Goal: Navigation & Orientation: Find specific page/section

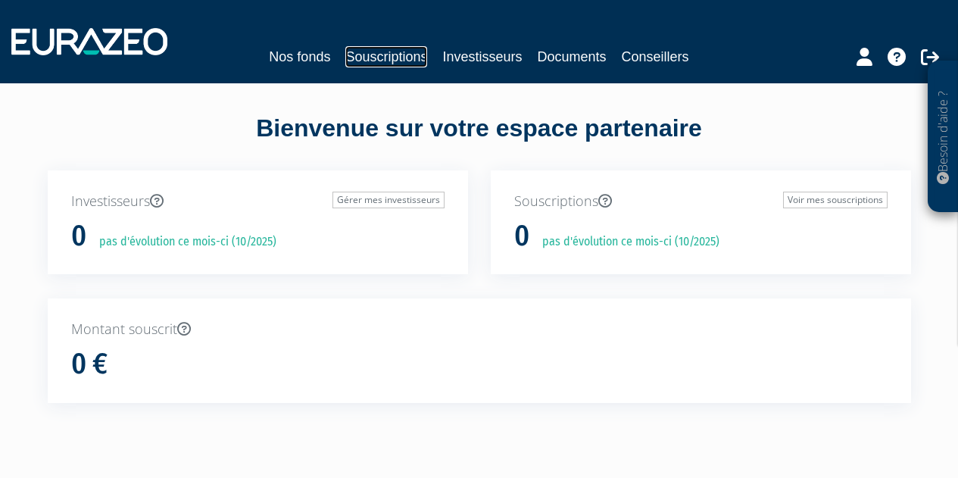
click at [397, 58] on link "Souscriptions" at bounding box center [386, 56] width 82 height 21
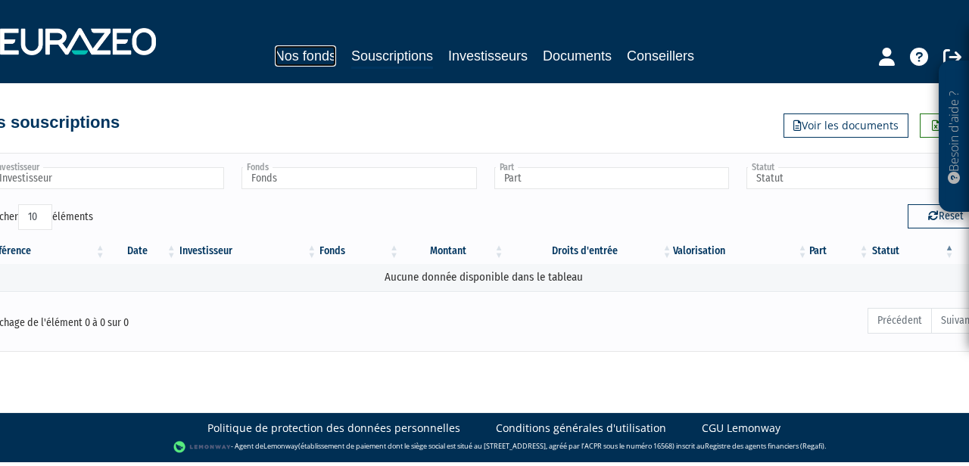
click at [325, 57] on link "Nos fonds" at bounding box center [305, 55] width 61 height 21
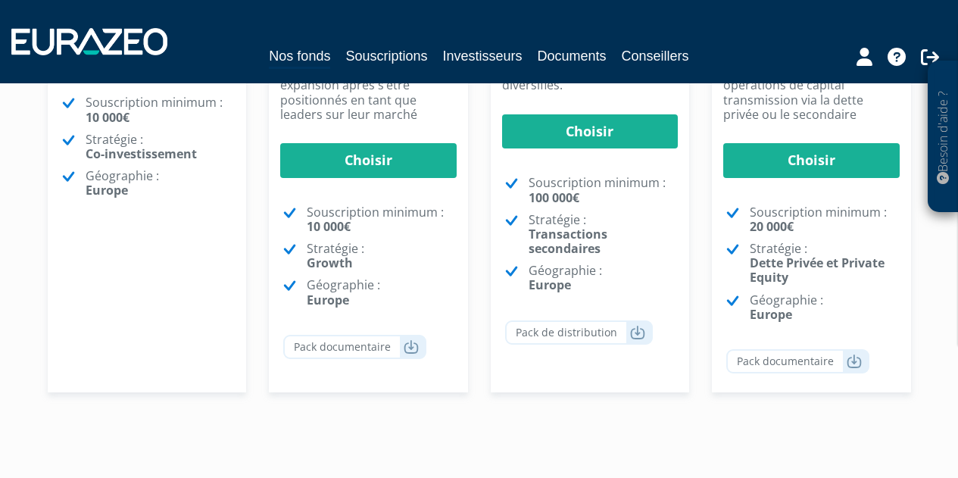
scroll to position [539, 0]
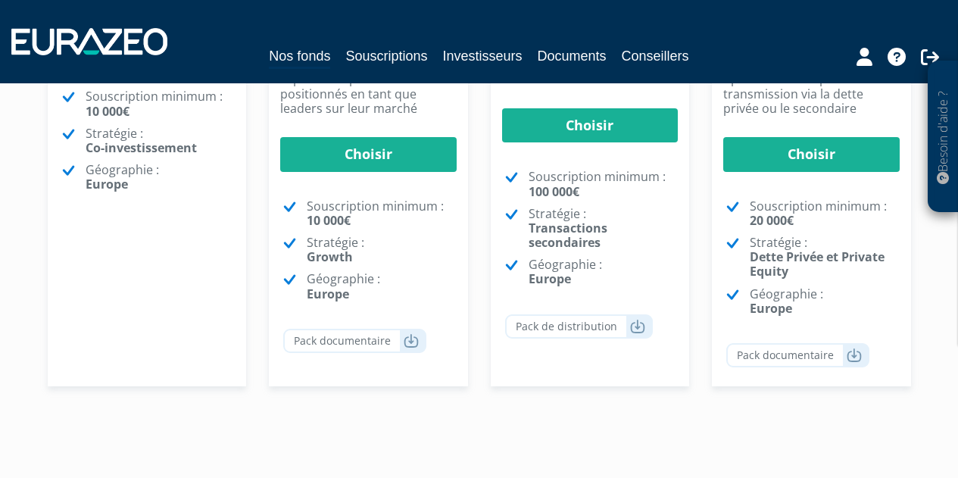
drag, startPoint x: 961, startPoint y: 86, endPoint x: 961, endPoint y: 285, distance: 199.9
click at [957, 285] on html "Besoin d'aide ? × J'ai besoin d'aide Si vous avez une question à propos du fonc…" at bounding box center [479, 60] width 958 height 1020
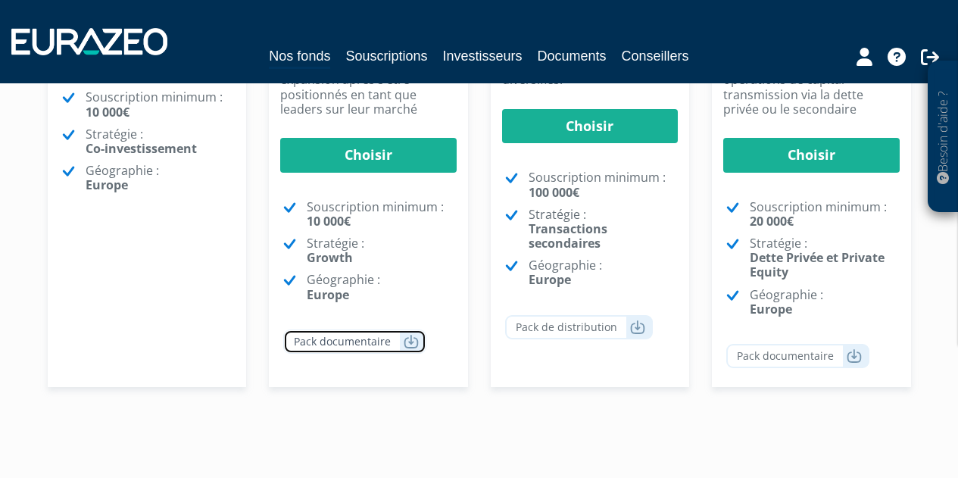
click at [411, 340] on icon at bounding box center [411, 341] width 15 height 15
